Goal: Find specific page/section: Find specific page/section

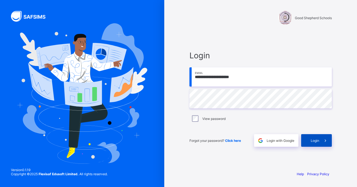
click at [313, 142] on span "Login" at bounding box center [315, 141] width 8 height 4
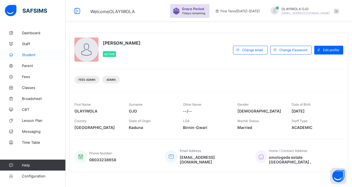
click at [34, 53] on span "Student" at bounding box center [44, 55] width 44 height 4
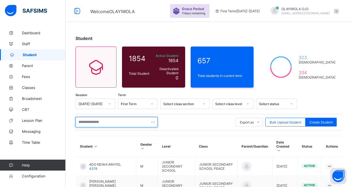
click at [91, 123] on input "text" at bounding box center [117, 122] width 82 height 10
click at [90, 122] on input "text" at bounding box center [117, 122] width 82 height 10
click at [89, 122] on input "text" at bounding box center [117, 122] width 82 height 10
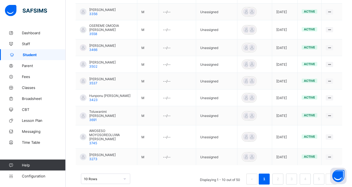
scroll to position [173, 0]
type input "**********"
click at [281, 175] on link "2" at bounding box center [277, 178] width 5 height 7
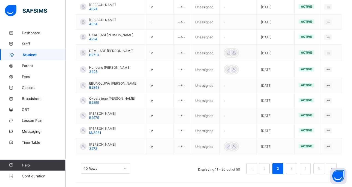
scroll to position [150, 0]
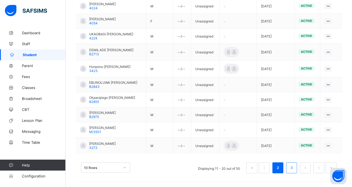
click at [294, 166] on link "3" at bounding box center [291, 167] width 5 height 7
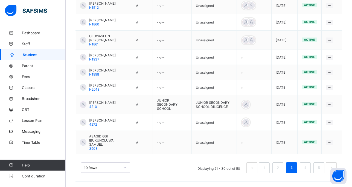
scroll to position [183, 0]
click at [308, 165] on link "4" at bounding box center [305, 167] width 5 height 7
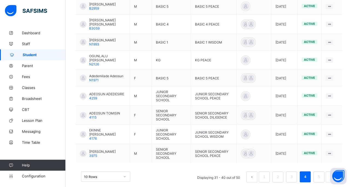
scroll to position [181, 0]
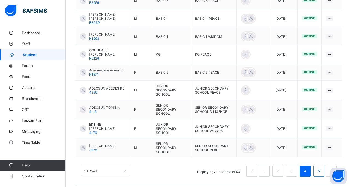
click at [322, 169] on link "5" at bounding box center [319, 171] width 5 height 7
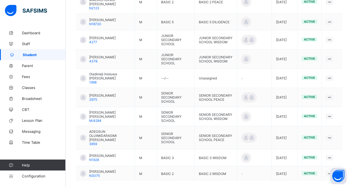
scroll to position [167, 0]
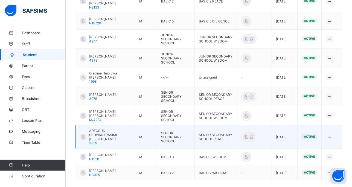
click at [100, 129] on span "ADEOSUN OLUWADARASIMI [PERSON_NAME]" at bounding box center [110, 135] width 42 height 12
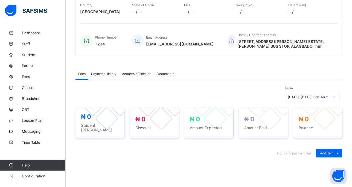
scroll to position [182, 0]
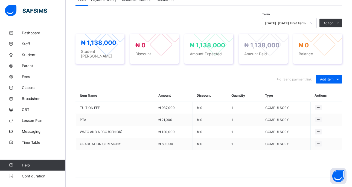
click at [291, 23] on div "[DATE]-[DATE] First Term" at bounding box center [286, 23] width 42 height 4
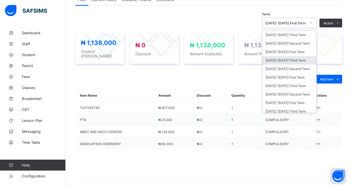
click at [286, 60] on div "[DATE]-[DATE] Third Term" at bounding box center [290, 60] width 54 height 8
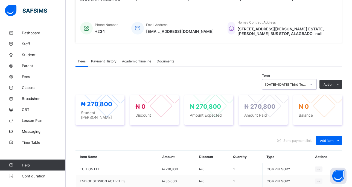
scroll to position [113, 0]
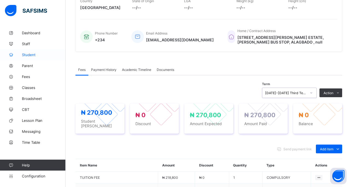
click at [32, 54] on span "Student" at bounding box center [44, 55] width 44 height 4
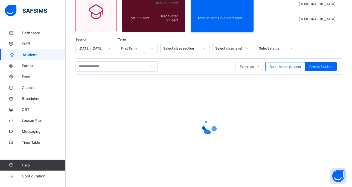
scroll to position [56, 0]
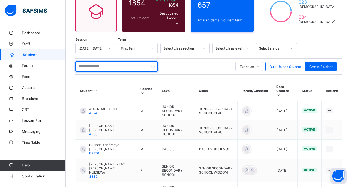
click at [94, 69] on input "text" at bounding box center [117, 66] width 82 height 10
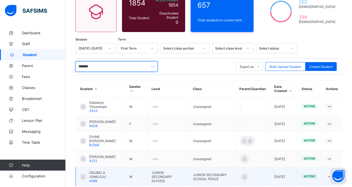
type input "*******"
click at [109, 176] on span "ODUBELA JOMILOJU" at bounding box center [105, 175] width 32 height 8
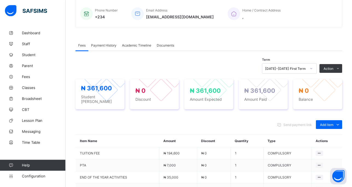
scroll to position [153, 0]
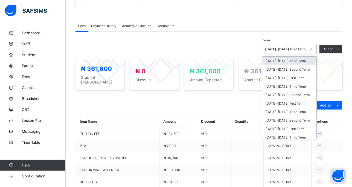
click at [280, 49] on div "[DATE]-[DATE] First Term" at bounding box center [286, 49] width 42 height 4
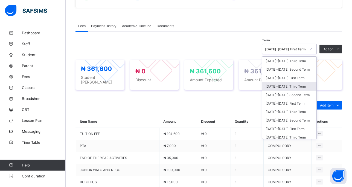
click at [287, 85] on div "[DATE]-[DATE] Third Term" at bounding box center [290, 86] width 54 height 8
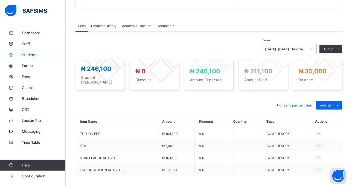
click at [27, 54] on span "Student" at bounding box center [44, 55] width 44 height 4
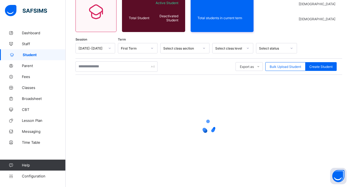
scroll to position [56, 0]
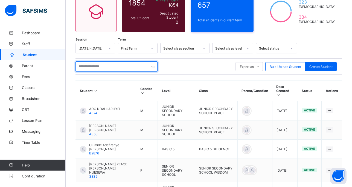
click at [91, 66] on input "text" at bounding box center [117, 66] width 82 height 10
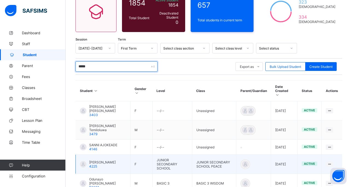
type input "*****"
click at [102, 160] on span "[PERSON_NAME]" at bounding box center [102, 162] width 27 height 4
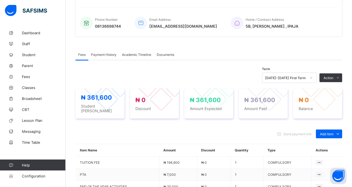
scroll to position [125, 0]
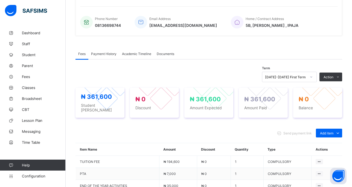
click at [282, 78] on div "[DATE]-[DATE] First Term" at bounding box center [286, 77] width 42 height 4
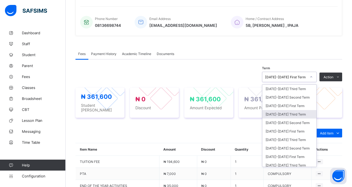
click at [284, 115] on div "[DATE]-[DATE] Third Term" at bounding box center [290, 114] width 54 height 8
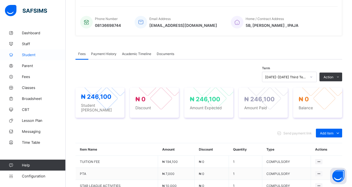
click at [29, 54] on span "Student" at bounding box center [44, 55] width 44 height 4
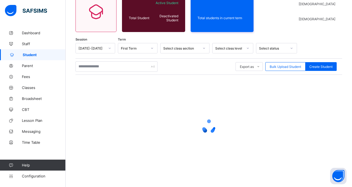
scroll to position [56, 0]
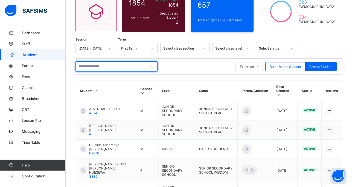
click at [90, 70] on input "text" at bounding box center [117, 66] width 82 height 10
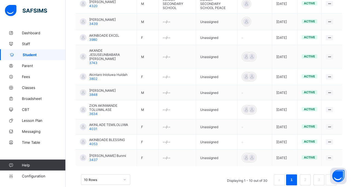
scroll to position [171, 0]
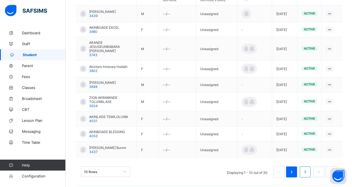
type input "*********"
click at [308, 168] on link "2" at bounding box center [305, 171] width 5 height 7
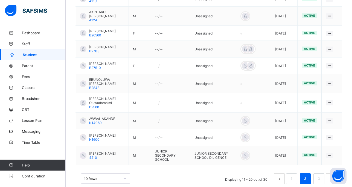
scroll to position [170, 0]
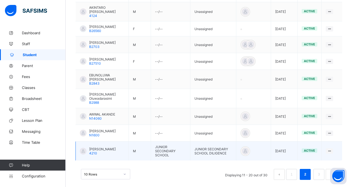
click at [107, 147] on span "[PERSON_NAME]" at bounding box center [102, 149] width 27 height 4
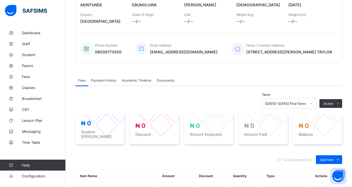
scroll to position [170, 0]
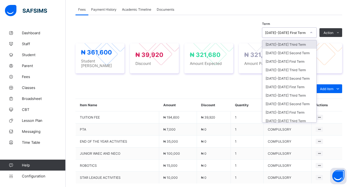
click at [283, 33] on div "[DATE]-[DATE] First Term" at bounding box center [286, 33] width 42 height 4
click at [288, 70] on div "[DATE]-[DATE] Third Term" at bounding box center [290, 70] width 54 height 8
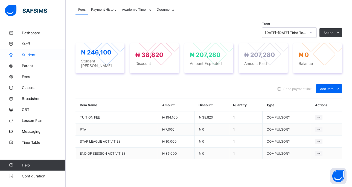
click at [28, 54] on span "Student" at bounding box center [44, 55] width 44 height 4
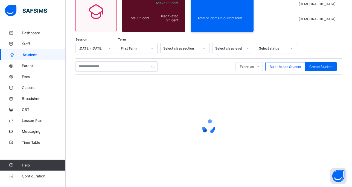
scroll to position [56, 0]
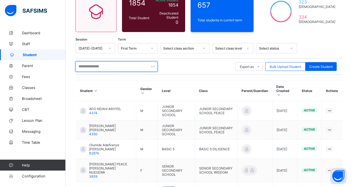
click at [90, 68] on input "text" at bounding box center [117, 66] width 82 height 10
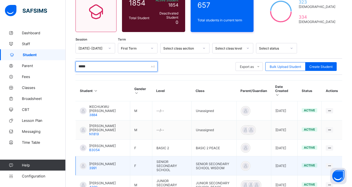
type input "*****"
click at [105, 162] on span "[PERSON_NAME]" at bounding box center [102, 164] width 27 height 4
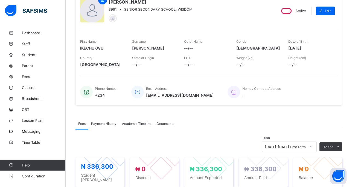
click at [285, 146] on div "[DATE]-[DATE] First Term" at bounding box center [289, 147] width 55 height 10
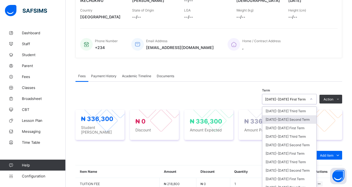
scroll to position [108, 0]
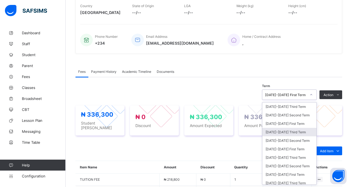
click at [284, 131] on div "[DATE]-[DATE] Third Term" at bounding box center [290, 132] width 54 height 8
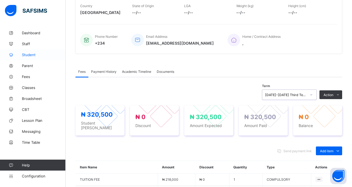
click at [30, 54] on span "Student" at bounding box center [44, 55] width 44 height 4
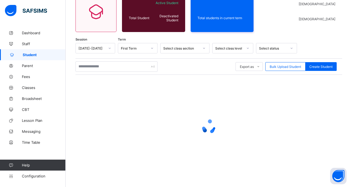
scroll to position [56, 0]
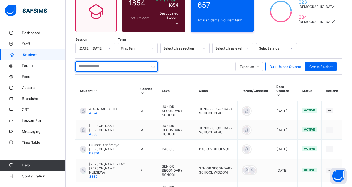
click at [97, 67] on input "text" at bounding box center [117, 66] width 82 height 10
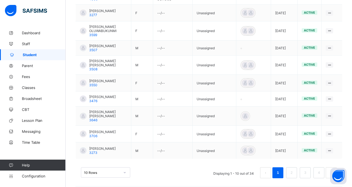
scroll to position [177, 0]
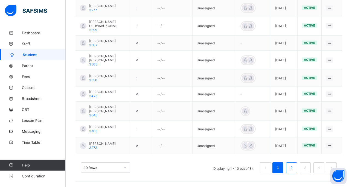
click at [294, 167] on link "2" at bounding box center [291, 167] width 5 height 7
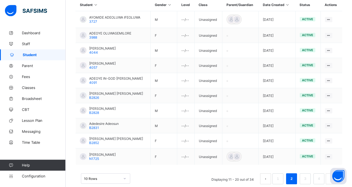
scroll to position [148, 0]
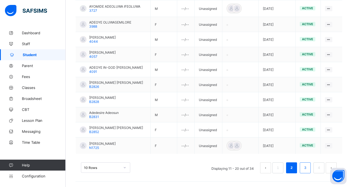
click at [308, 167] on link "3" at bounding box center [305, 167] width 5 height 7
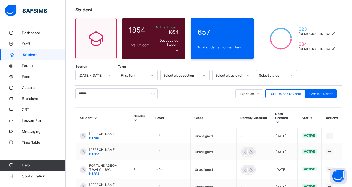
scroll to position [28, 0]
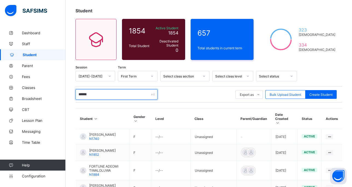
click at [97, 96] on input "******" at bounding box center [117, 94] width 82 height 10
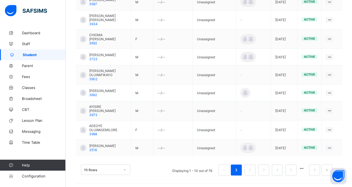
scroll to position [184, 0]
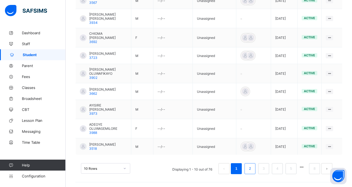
click at [253, 168] on link "2" at bounding box center [250, 168] width 5 height 7
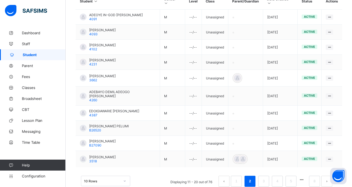
scroll to position [148, 0]
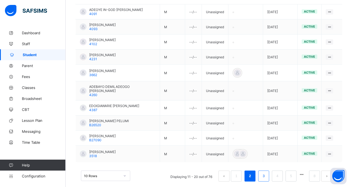
click at [266, 173] on link "3" at bounding box center [263, 176] width 5 height 7
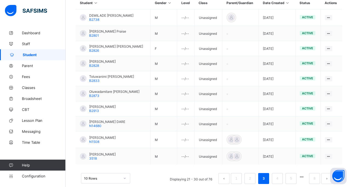
scroll to position [150, 0]
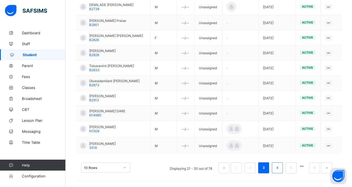
click at [280, 166] on link "4" at bounding box center [277, 167] width 5 height 7
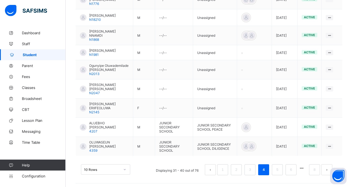
scroll to position [184, 0]
click at [280, 166] on link "5" at bounding box center [277, 169] width 5 height 7
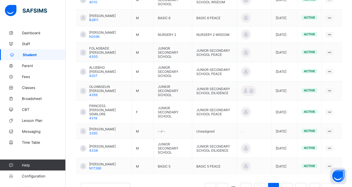
scroll to position [174, 0]
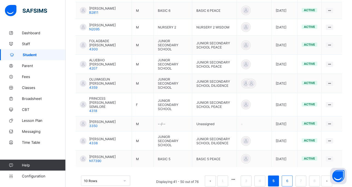
click at [290, 177] on link "6" at bounding box center [287, 180] width 5 height 7
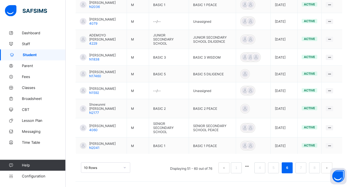
scroll to position [178, 0]
click at [304, 167] on link "7" at bounding box center [300, 167] width 5 height 7
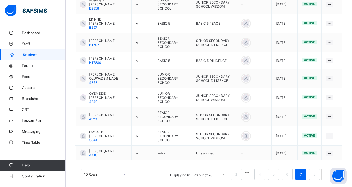
scroll to position [188, 0]
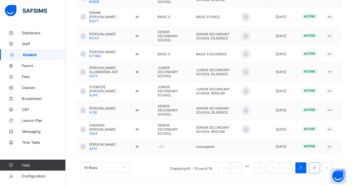
click at [317, 167] on link "8" at bounding box center [314, 167] width 5 height 7
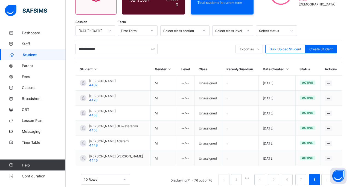
scroll to position [84, 0]
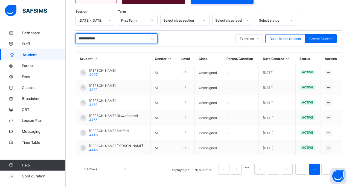
click at [84, 36] on input "**********" at bounding box center [117, 38] width 82 height 10
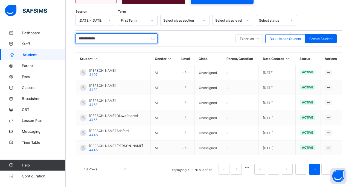
click at [84, 36] on input "**********" at bounding box center [117, 38] width 82 height 10
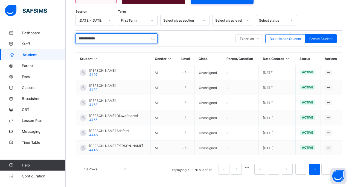
click at [84, 36] on input "**********" at bounding box center [117, 38] width 82 height 10
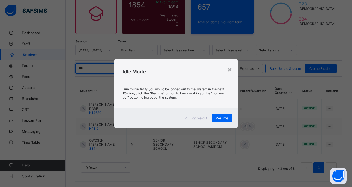
scroll to position [54, 0]
type input "***"
click at [232, 69] on div "×" at bounding box center [229, 69] width 5 height 9
